Goal: Register for event/course

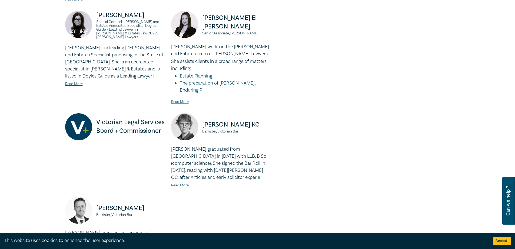
scroll to position [433, 0]
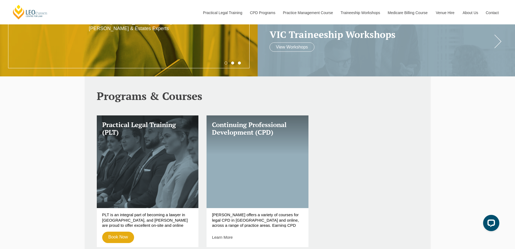
scroll to position [81, 0]
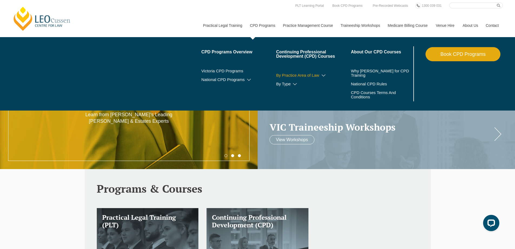
click at [297, 76] on link "By Practice Area of Law" at bounding box center [313, 75] width 75 height 4
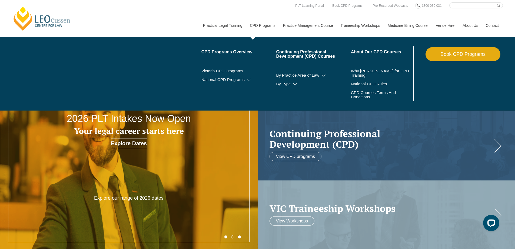
click at [293, 71] on li "By Practice Area of Law Criminal Wills, Trusts & Succession Planning Tax Litiga…" at bounding box center [313, 75] width 75 height 9
click at [294, 76] on link "By Practice Area of Law" at bounding box center [313, 75] width 75 height 4
click at [323, 74] on icon at bounding box center [323, 76] width 5 height 4
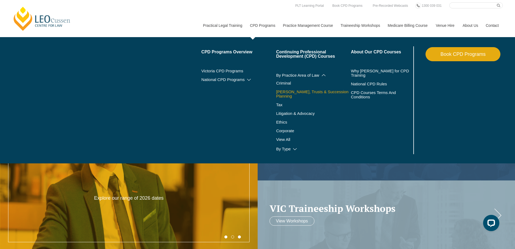
click at [319, 90] on link "[PERSON_NAME], Trusts & Succession Planning" at bounding box center [313, 94] width 75 height 9
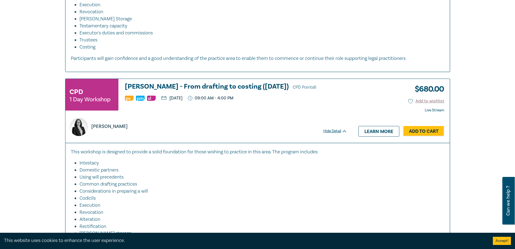
scroll to position [1244, 0]
click at [177, 82] on h3 "Wills - From drafting to costing (October 2025) CPD Points 6" at bounding box center [236, 86] width 222 height 8
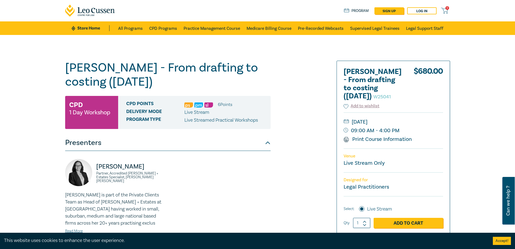
type input "[PERSON_NAME][EMAIL_ADDRESS][DOMAIN_NAME]"
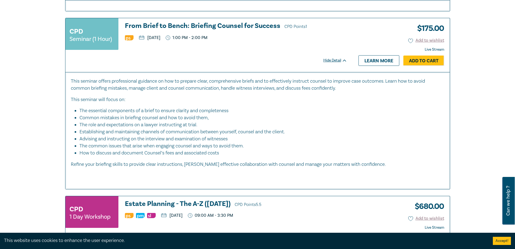
scroll to position [1758, 0]
